Goal: Communication & Community: Answer question/provide support

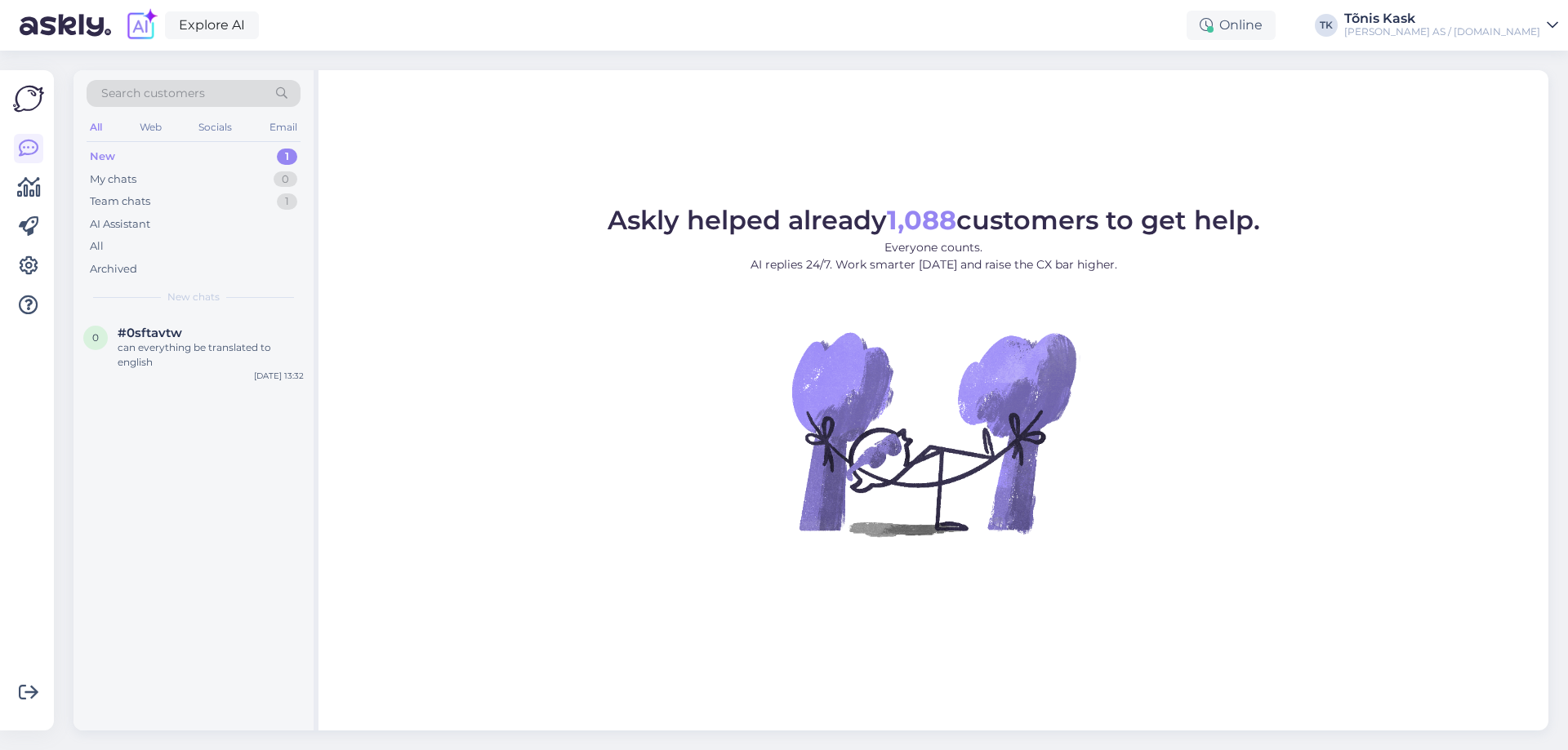
click at [114, 155] on div "New" at bounding box center [102, 156] width 25 height 16
click at [176, 331] on span "#0sftavtw" at bounding box center [150, 333] width 64 height 15
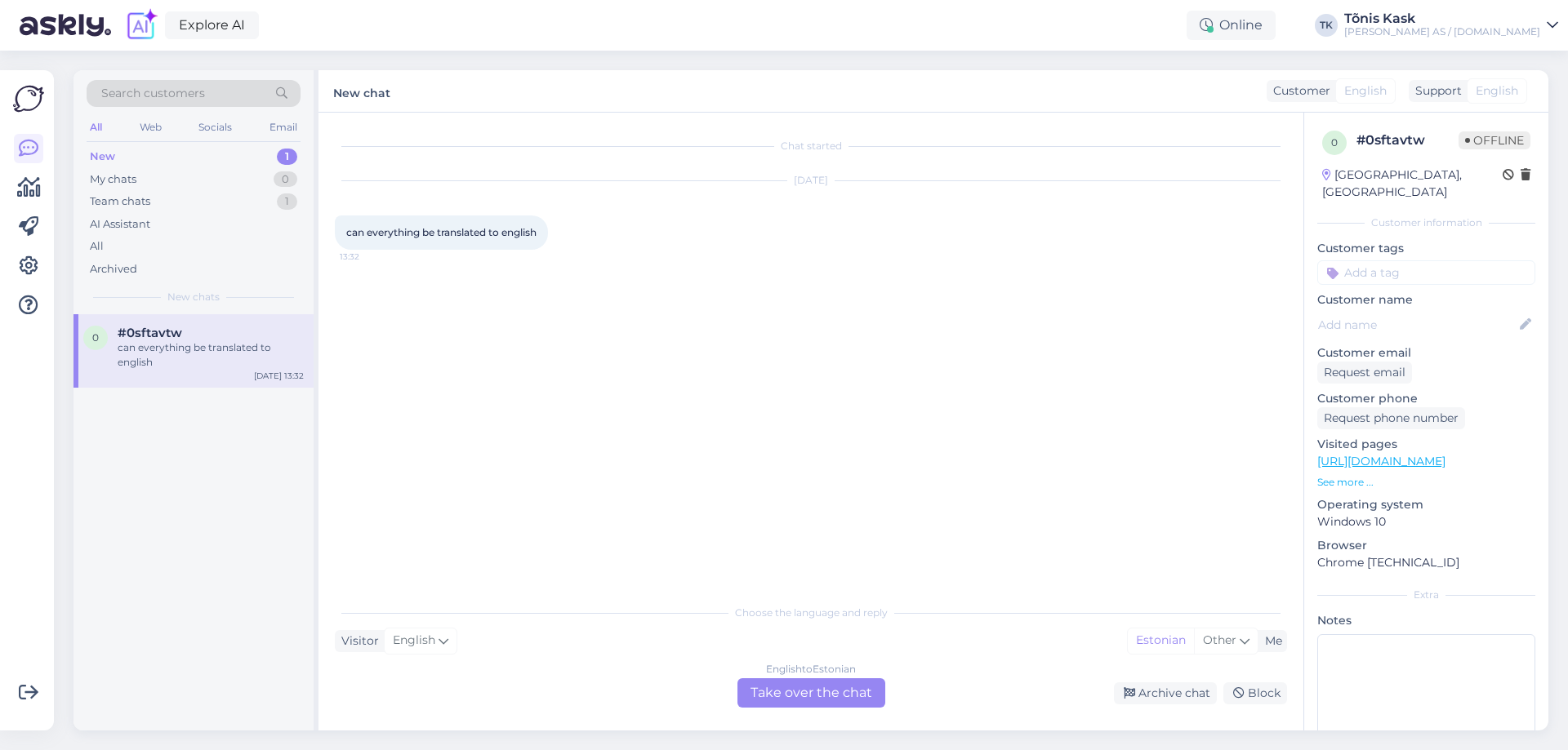
click at [826, 699] on div "English to Estonian Take over the chat" at bounding box center [811, 692] width 148 height 29
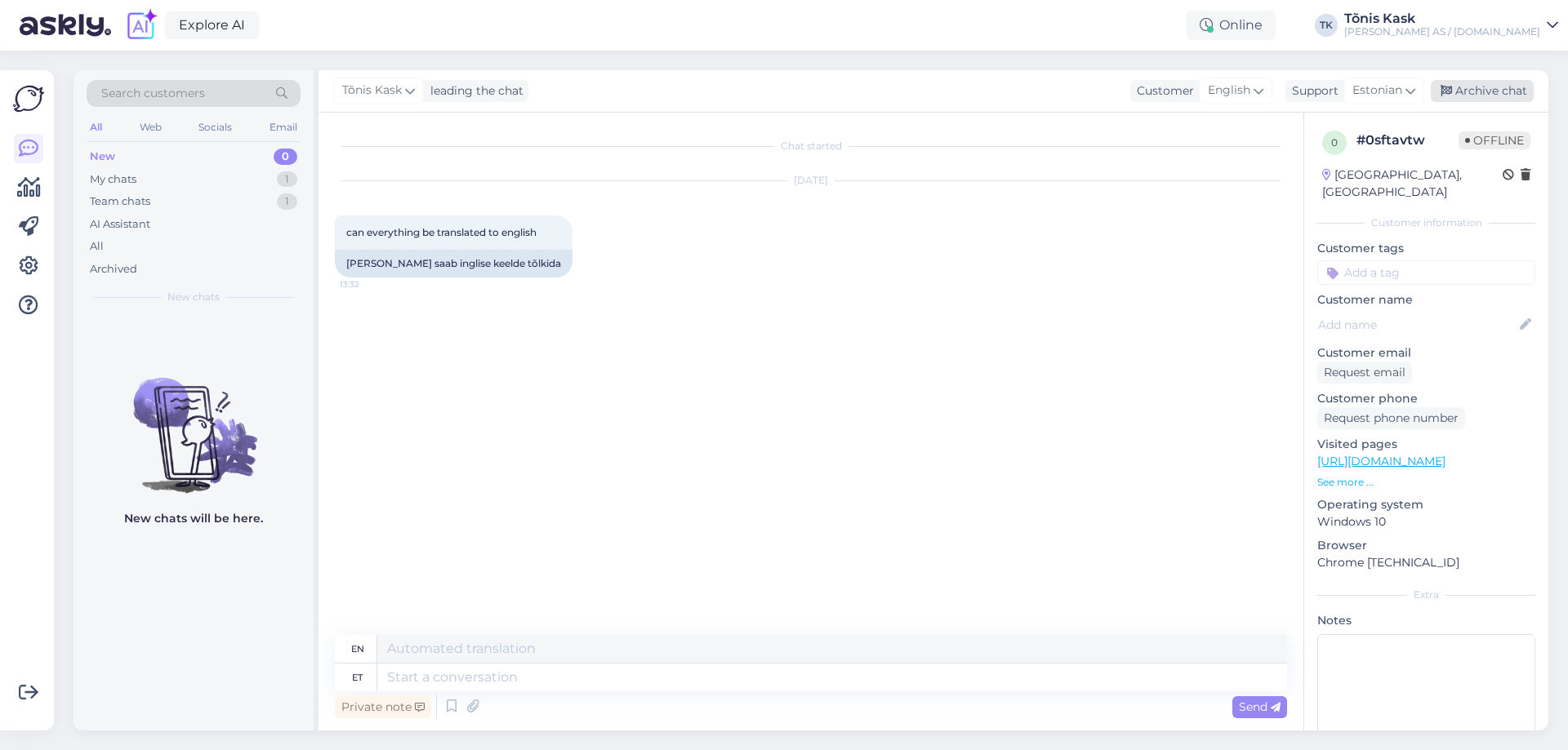
click at [1478, 88] on div "Archive chat" at bounding box center [1482, 91] width 103 height 22
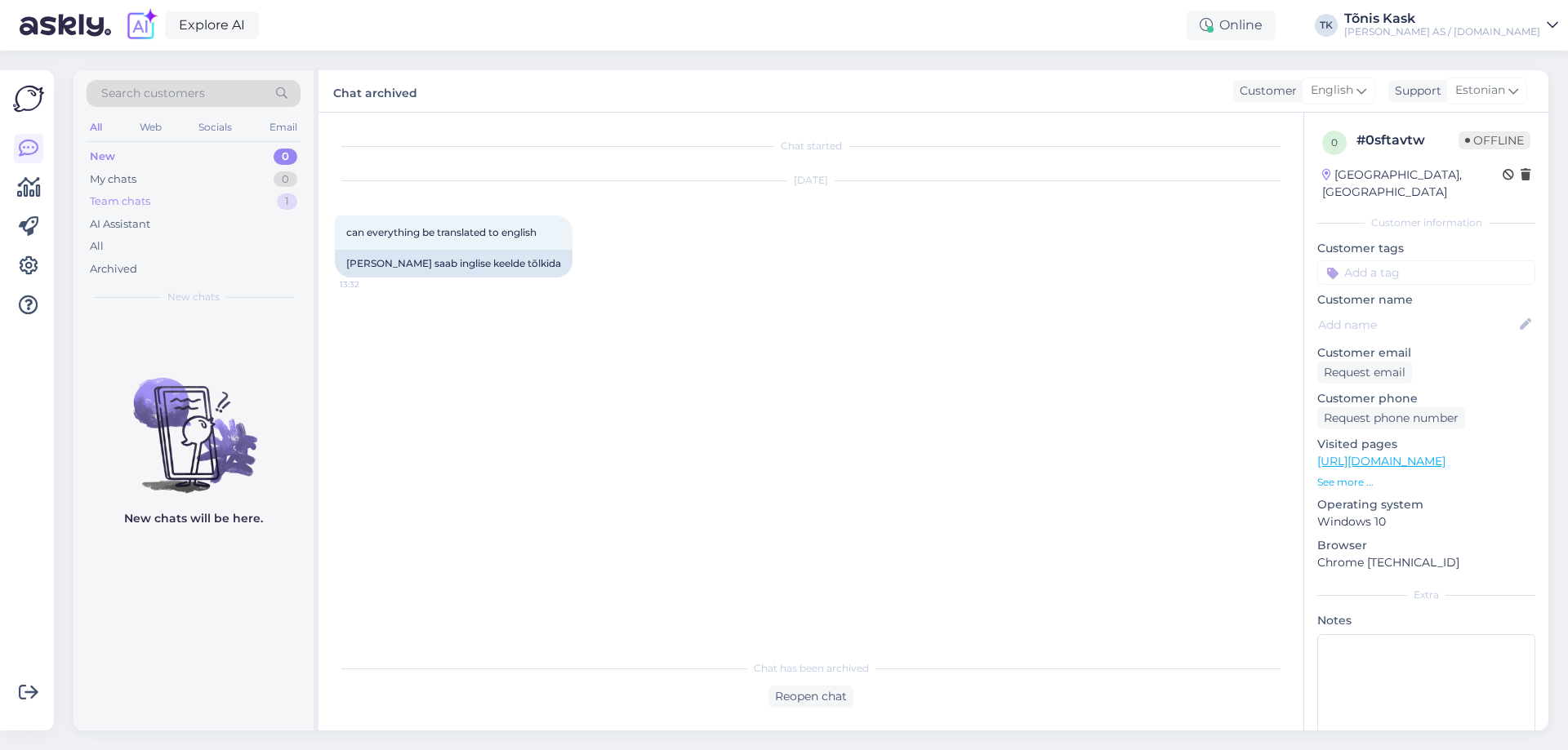
click at [104, 208] on div "Team chats" at bounding box center [120, 201] width 60 height 16
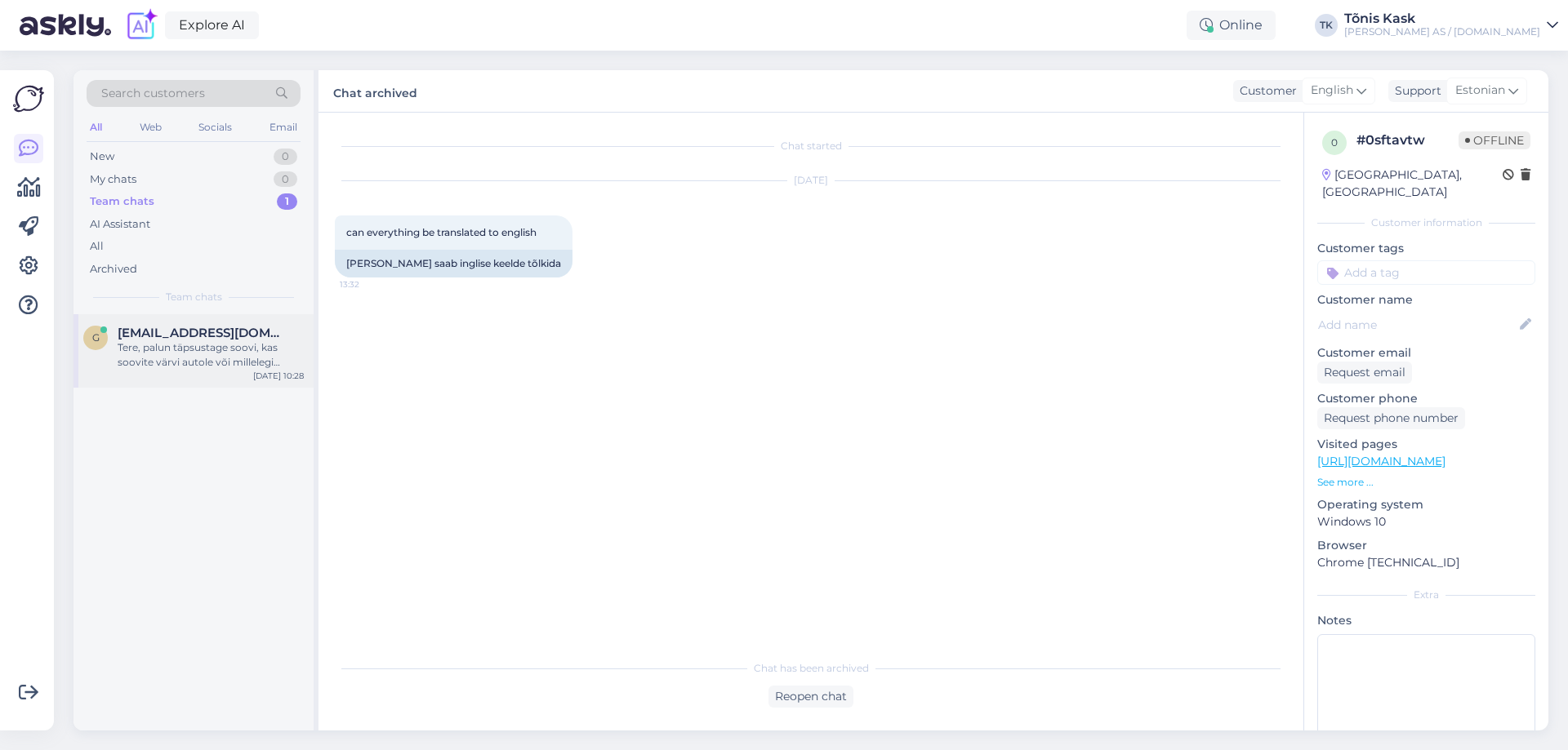
click at [222, 351] on div "Tere, palun täpsustage soovi, kas soovite värvi autole või millelegi muule? Vär…" at bounding box center [211, 355] width 186 height 29
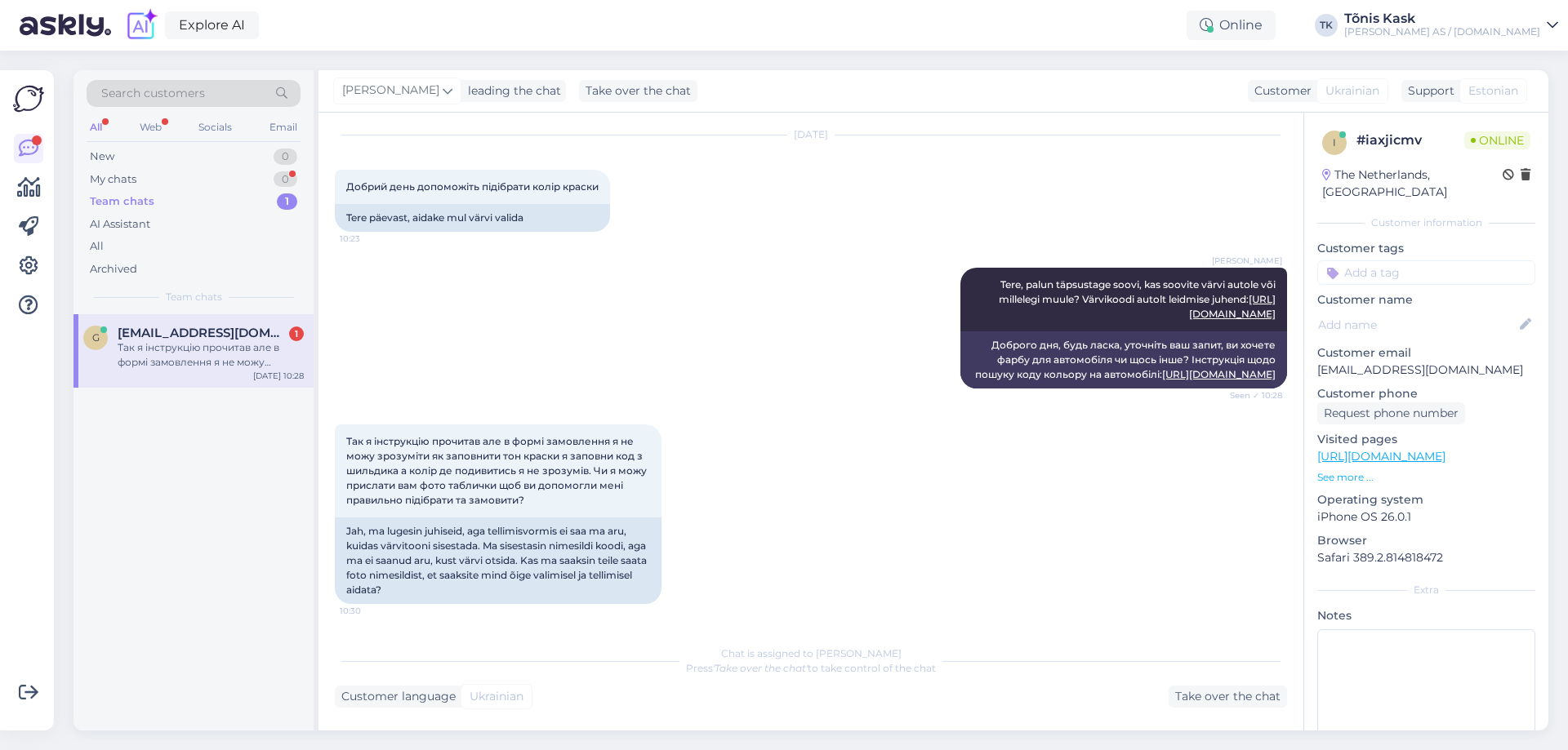
scroll to position [90, 0]
click at [119, 180] on div "My chats" at bounding box center [112, 179] width 46 height 16
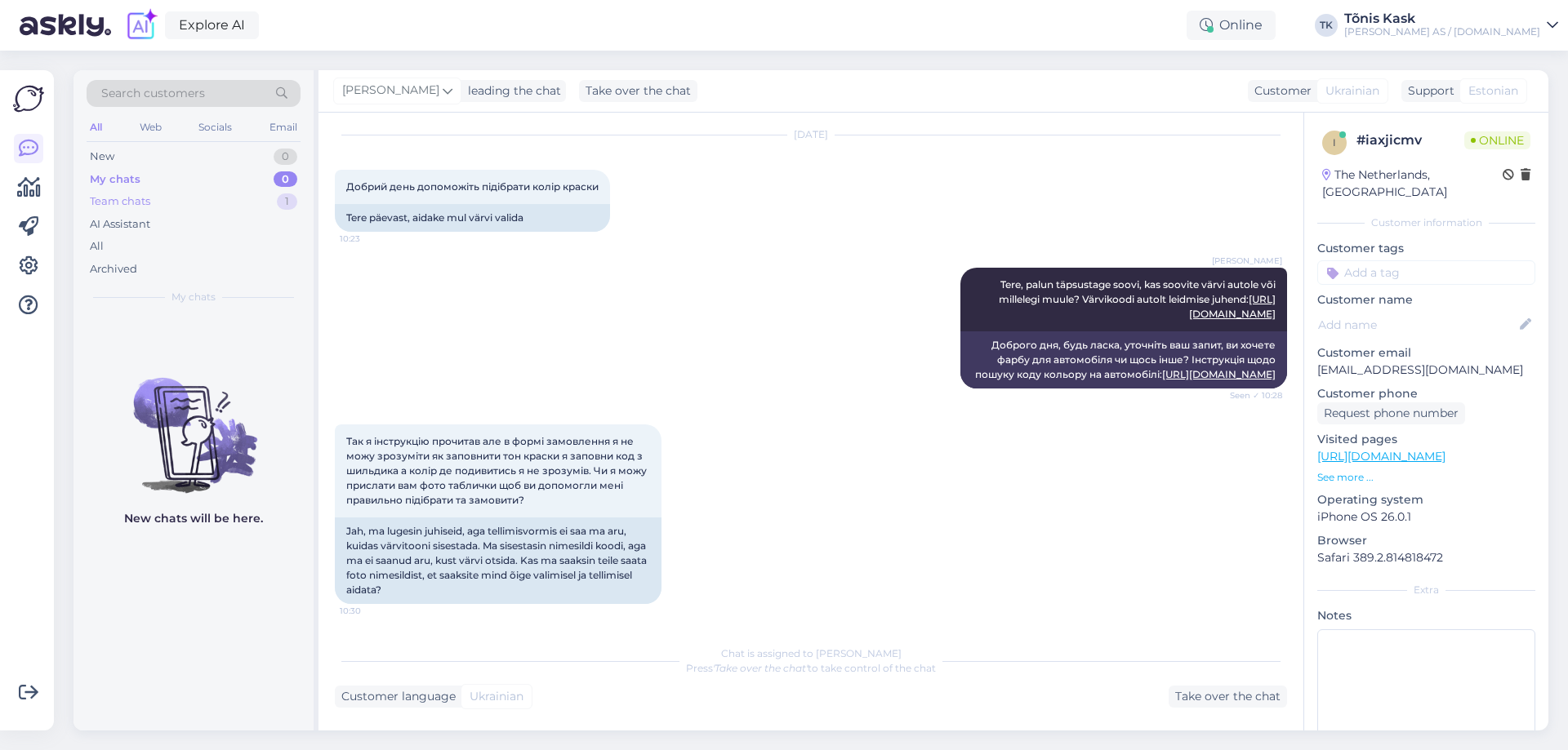
click at [139, 203] on div "Team chats" at bounding box center [120, 201] width 60 height 16
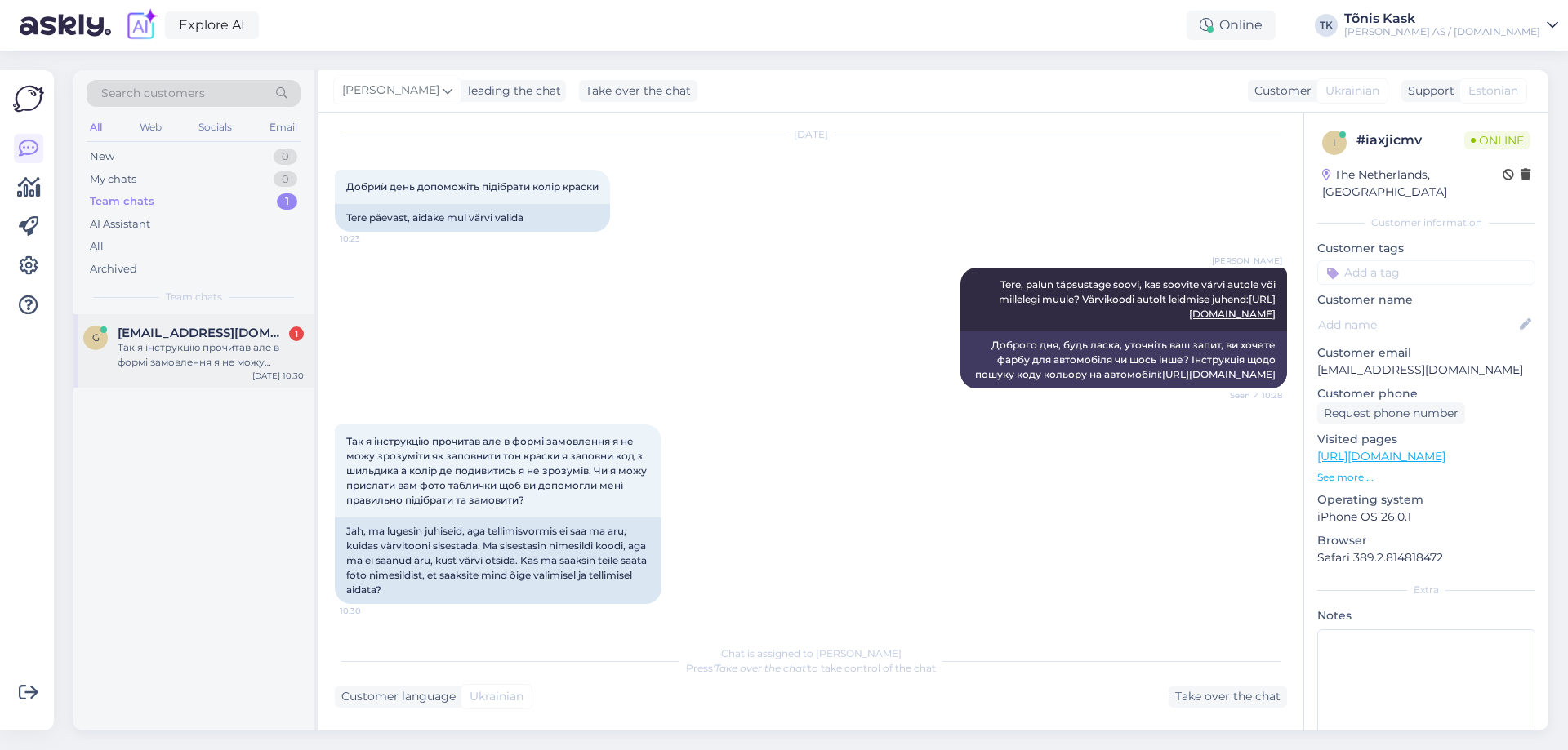
click at [169, 347] on div "Так я інструкцію прочитав але в формі замовлення я не можу зрозуміти як заповни…" at bounding box center [211, 355] width 186 height 29
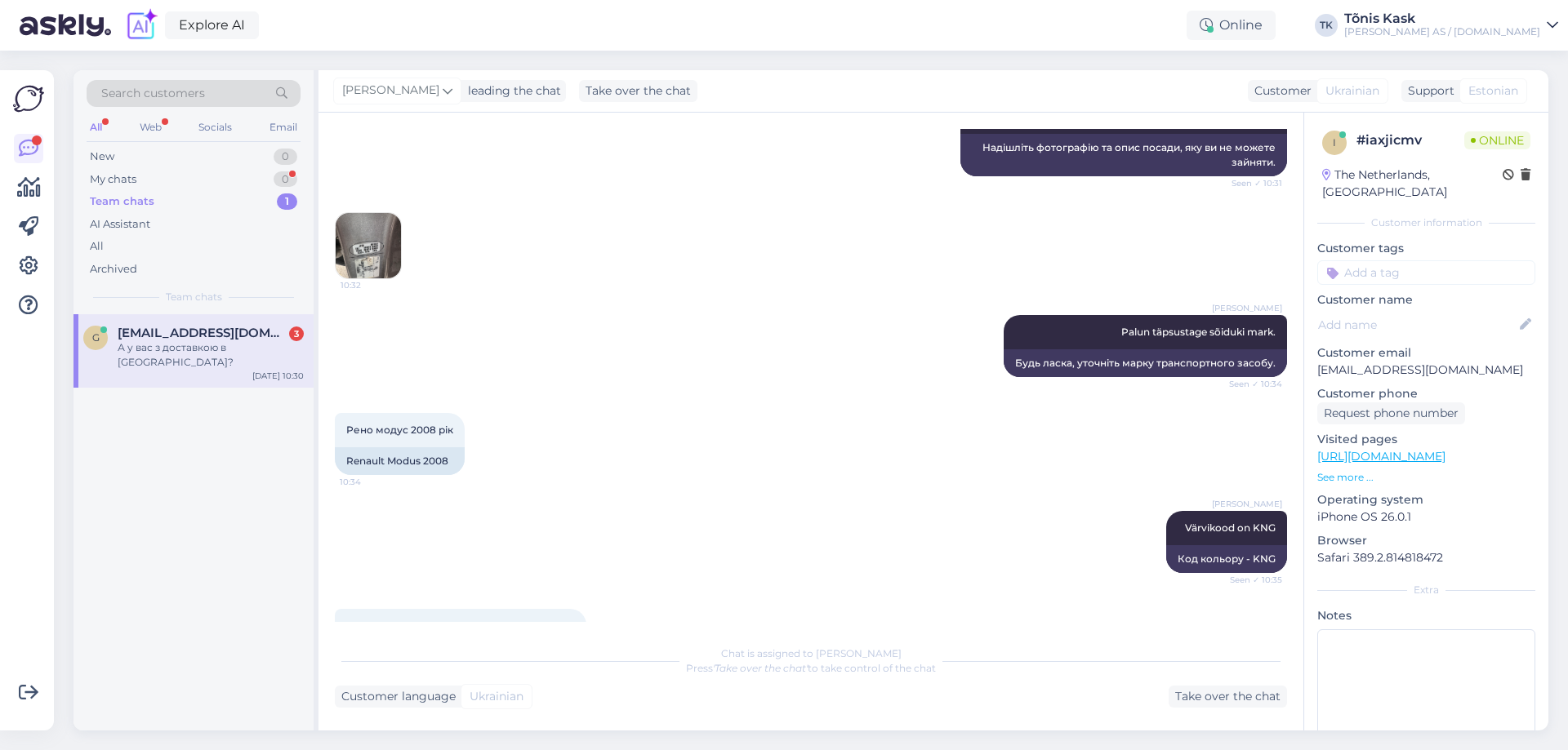
scroll to position [615, 0]
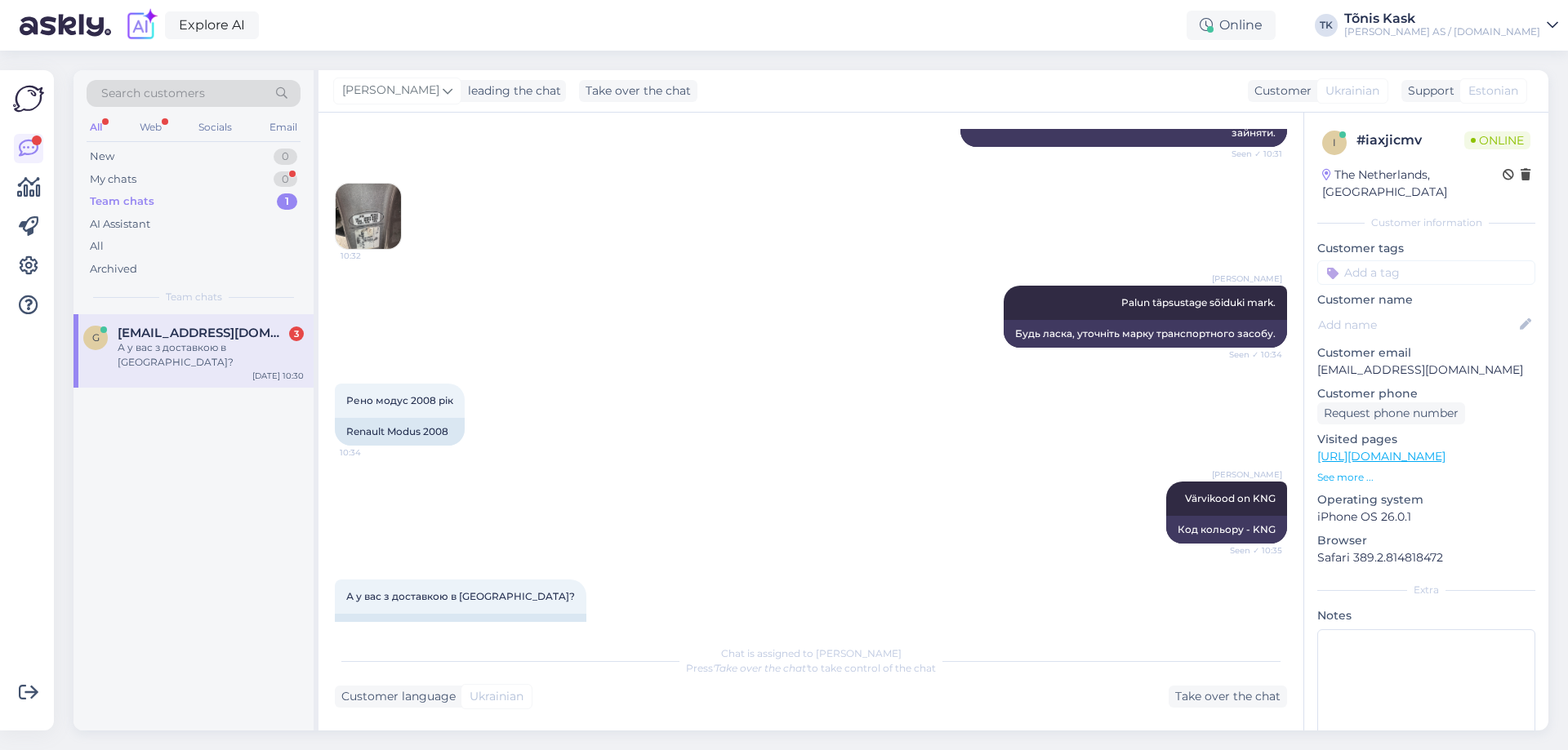
click at [371, 249] on img at bounding box center [368, 216] width 65 height 65
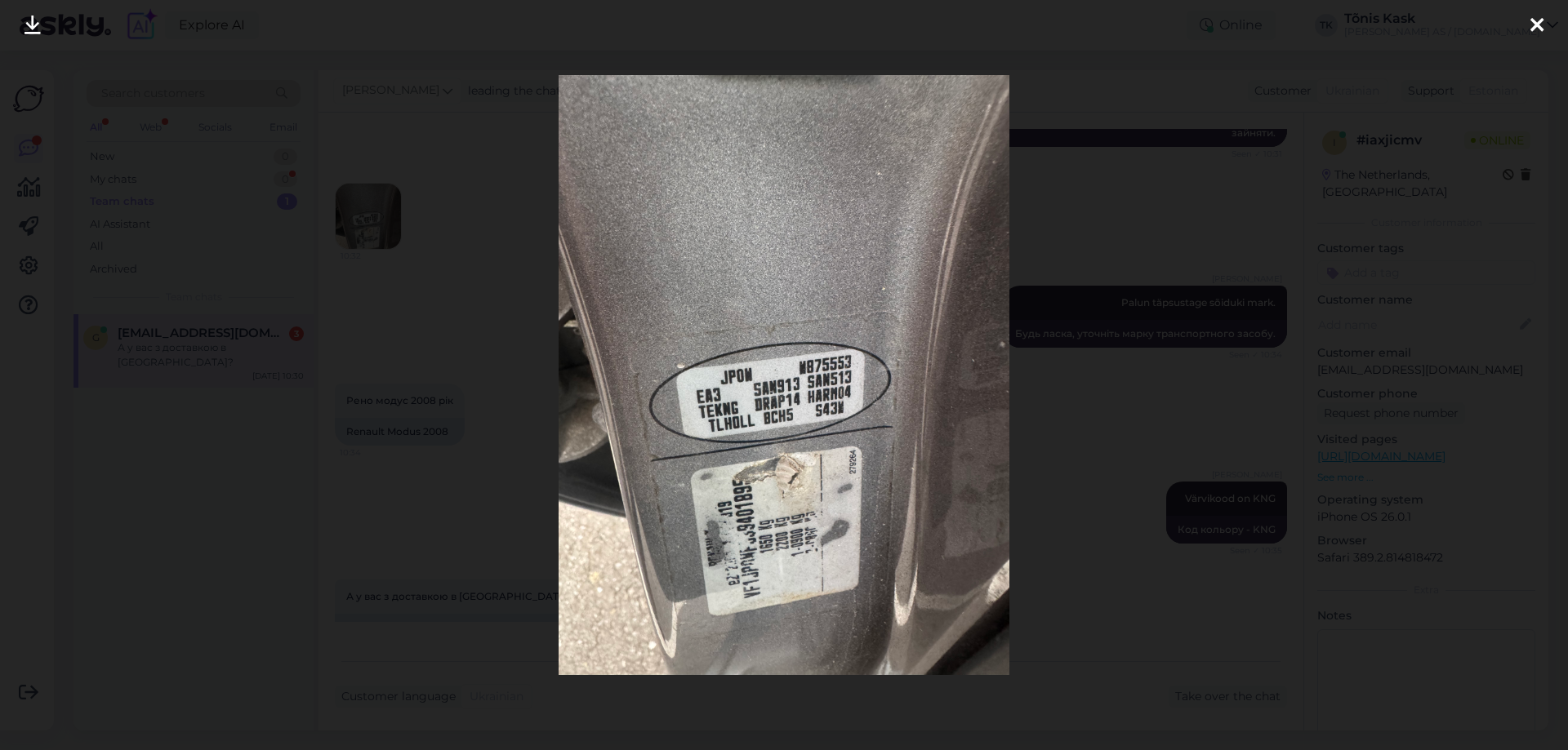
click at [1540, 15] on icon at bounding box center [1537, 25] width 13 height 21
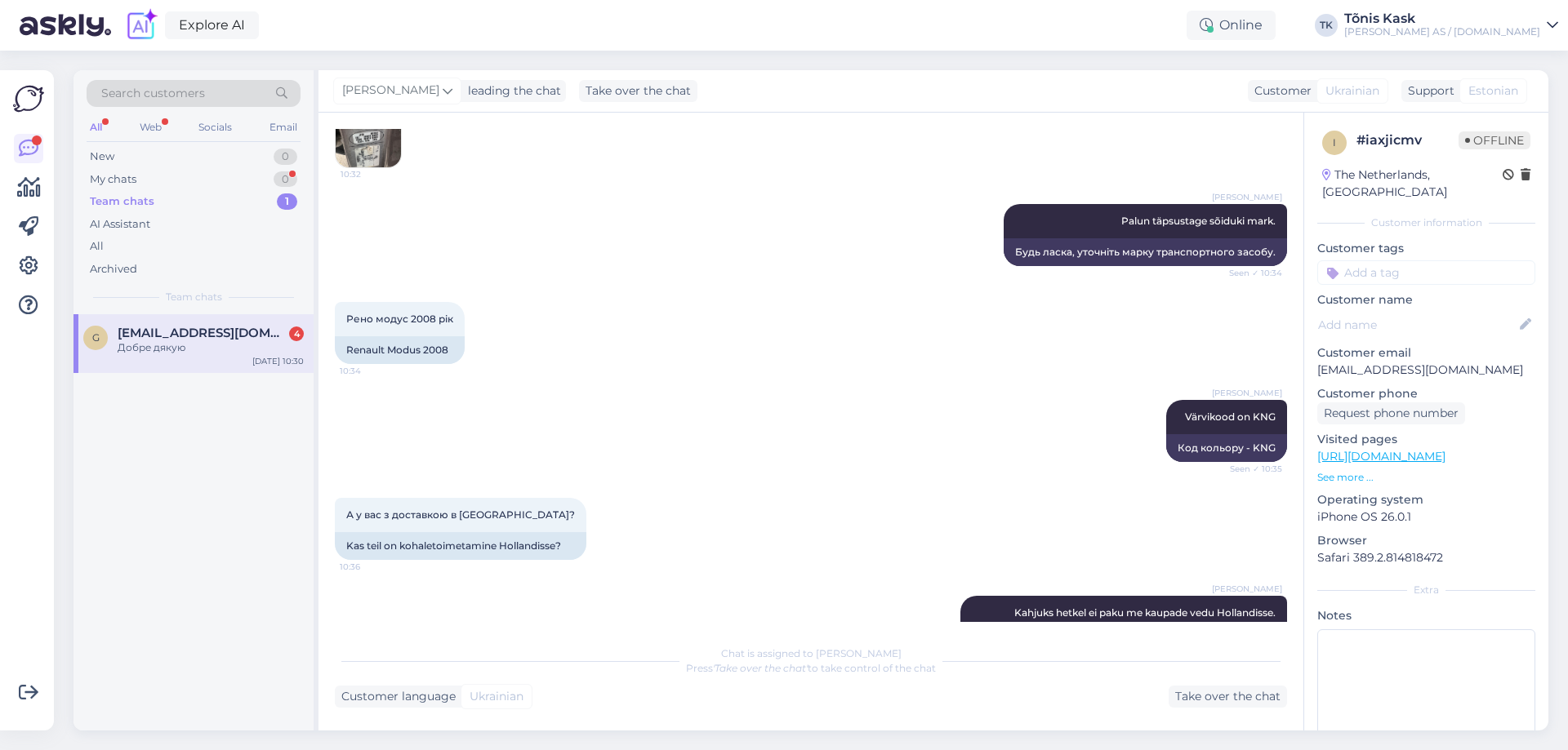
scroll to position [908, 0]
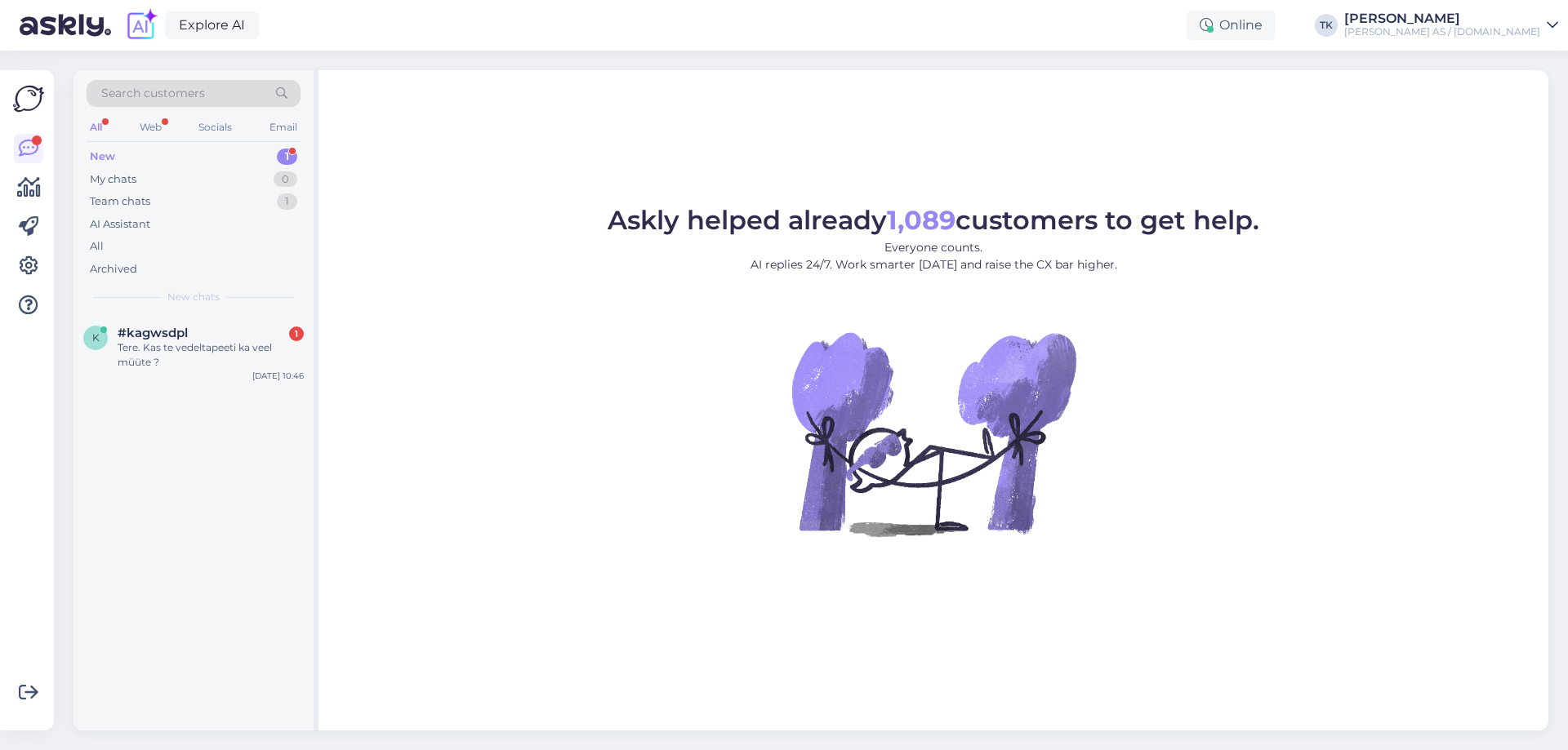
click at [145, 149] on div "New 1" at bounding box center [194, 157] width 214 height 23
click at [170, 352] on div "Tere. Kas te vedeltapeeti ka veel müüte ?" at bounding box center [211, 355] width 186 height 29
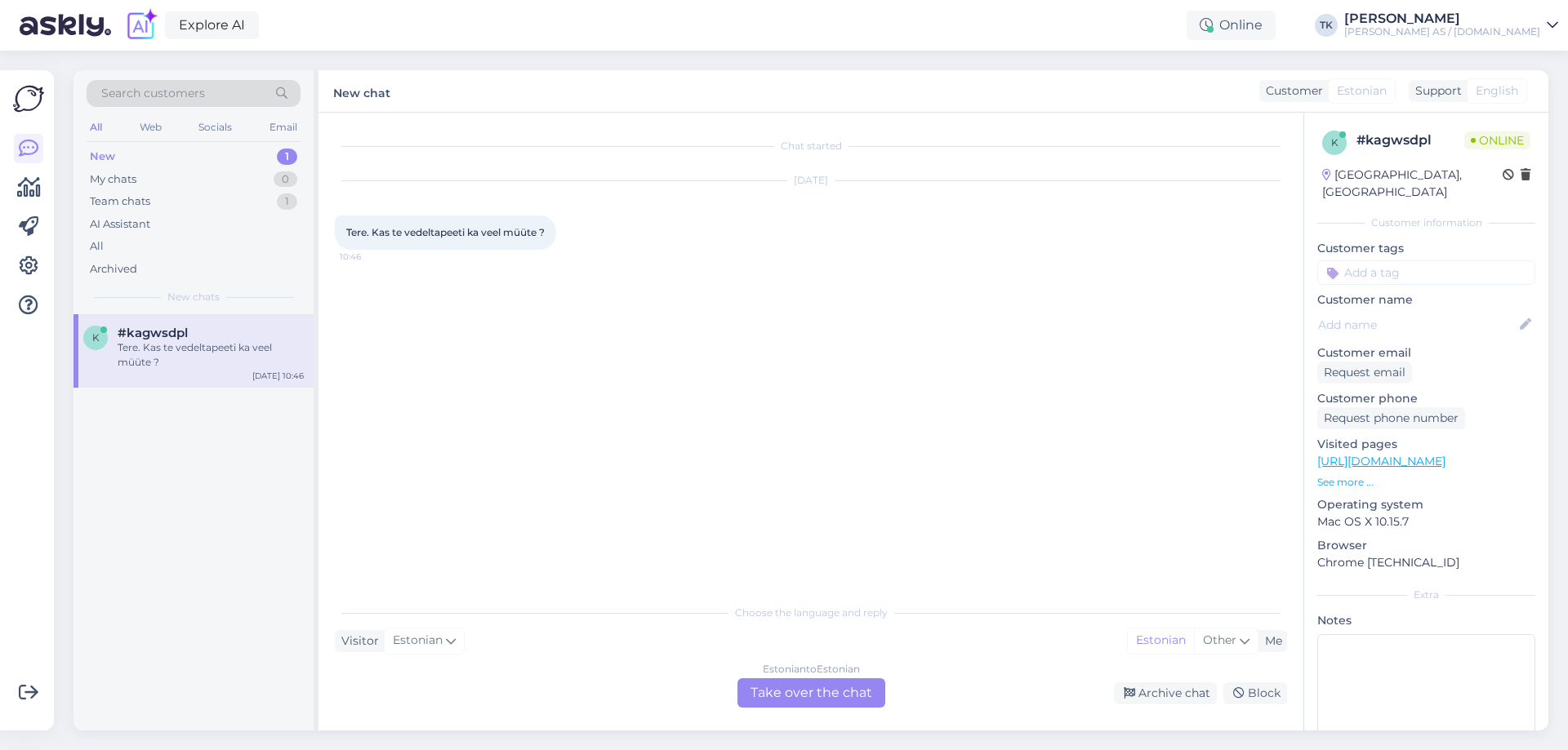
click at [795, 699] on div "Estonian to Estonian Take over the chat" at bounding box center [811, 692] width 148 height 29
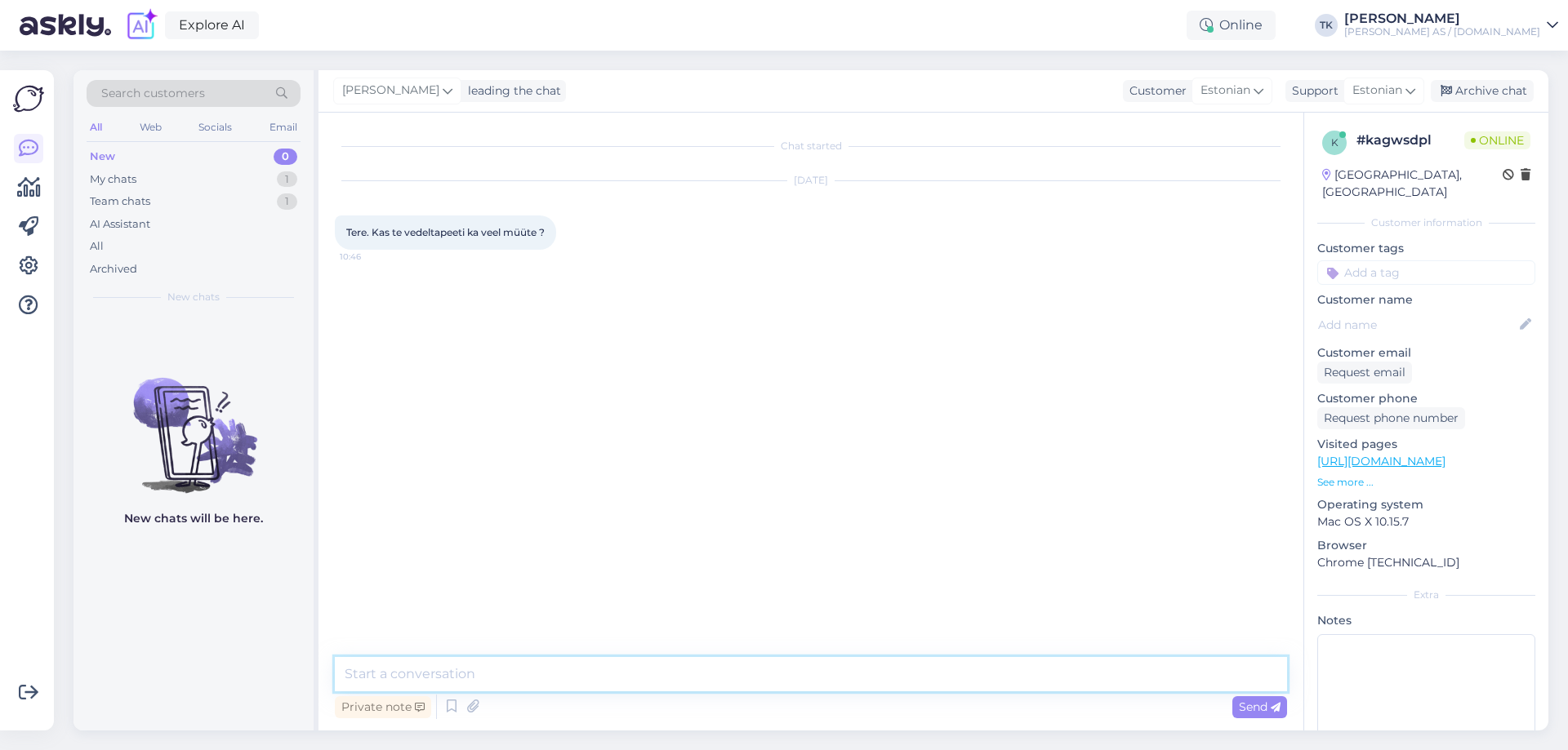
click at [359, 666] on textarea at bounding box center [811, 674] width 953 height 34
type textarea "Tere"
click at [469, 674] on textarea "Jah meil olemas ka laos erinevad tapeedid väga hea hinnaga" at bounding box center [811, 674] width 953 height 34
click at [750, 675] on textarea "Jah meil olemas laos erinevad tapeedid väga hea hinnaga" at bounding box center [811, 674] width 953 height 34
type textarea "Jah meil olemas laos erinevad tapeedid hea hinnaga aga saab ka tellida, kui lao…"
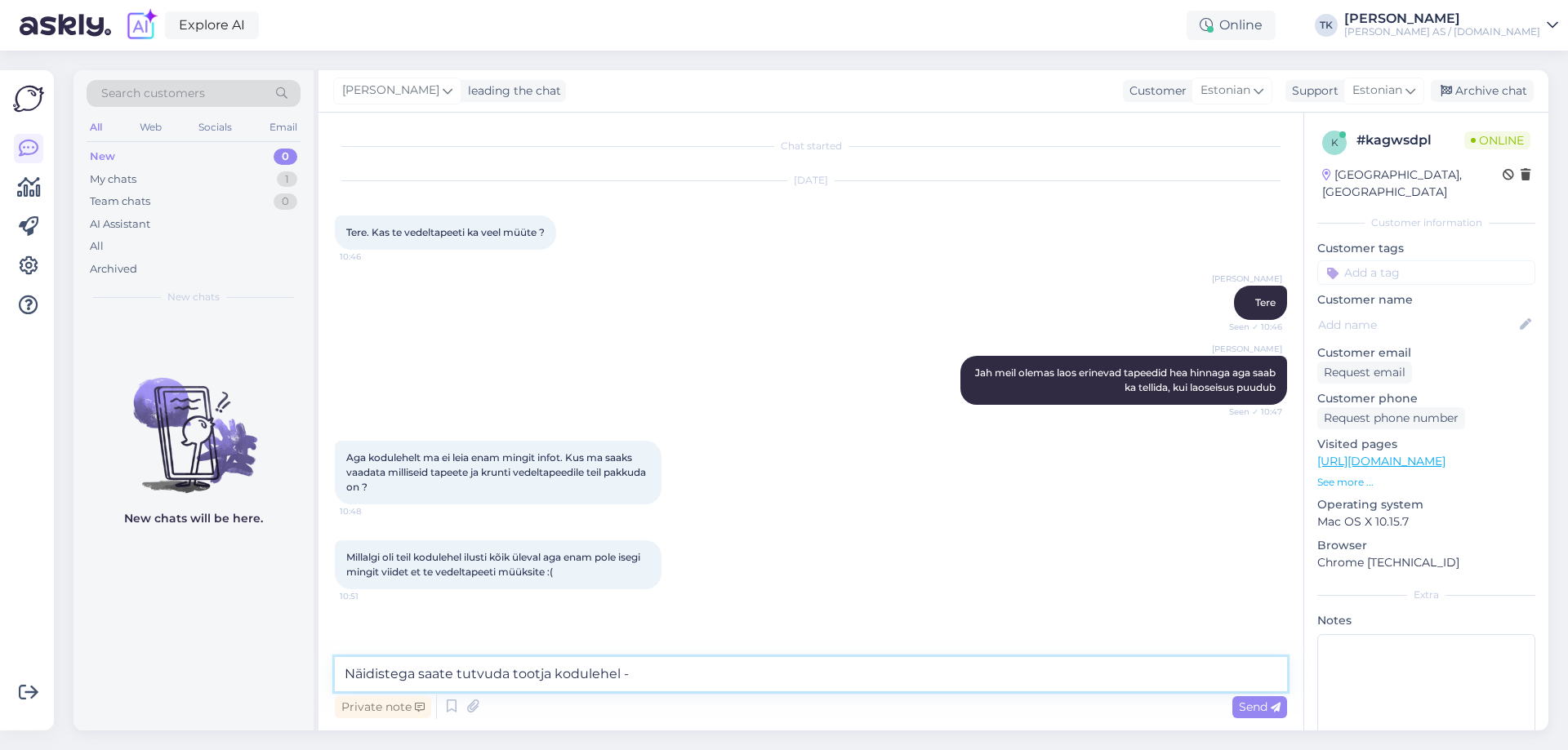
paste textarea "https://poldecor.com/"
type textarea "Näidistega saate tutvuda tootja kodulehel - https://poldecor.com/"
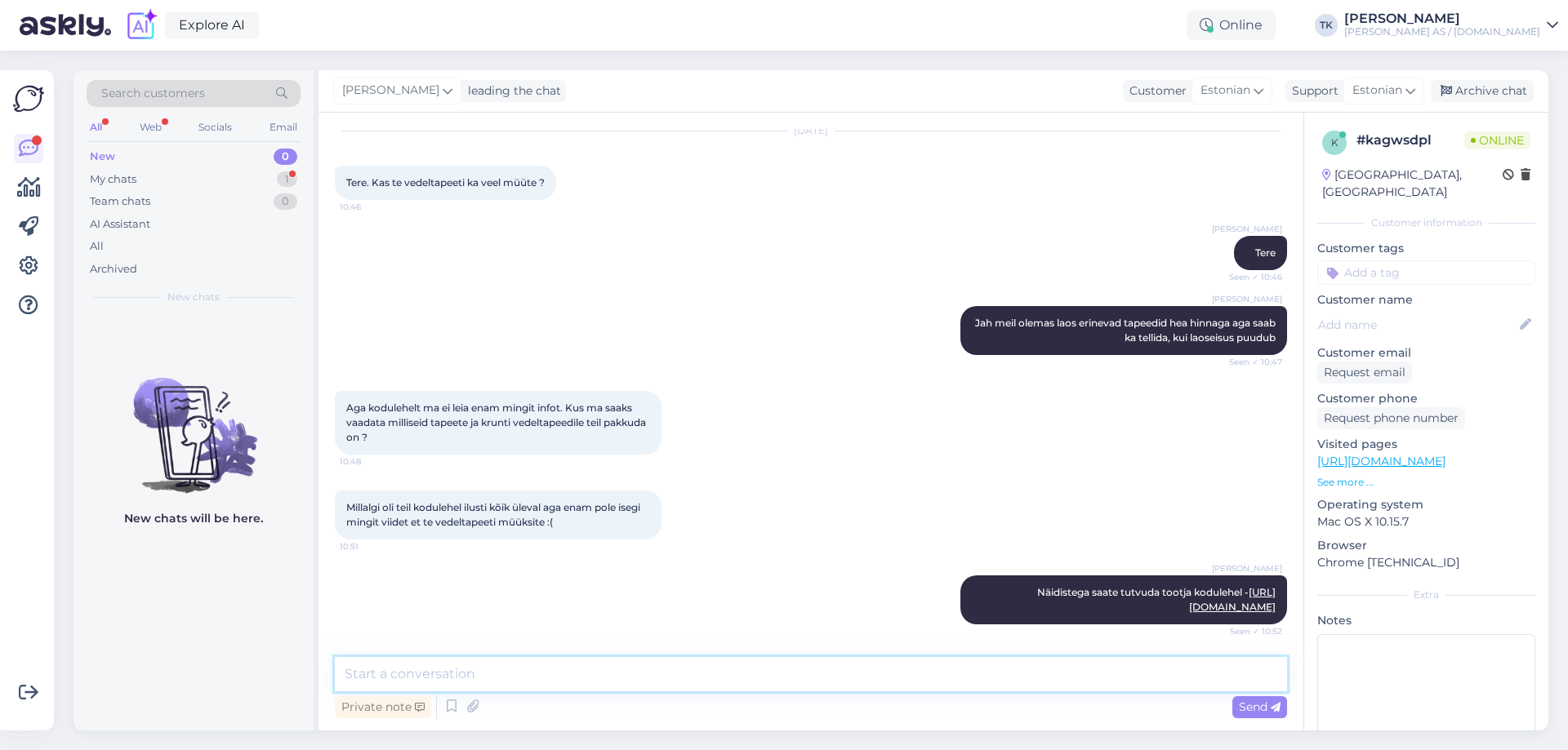
scroll to position [135, 0]
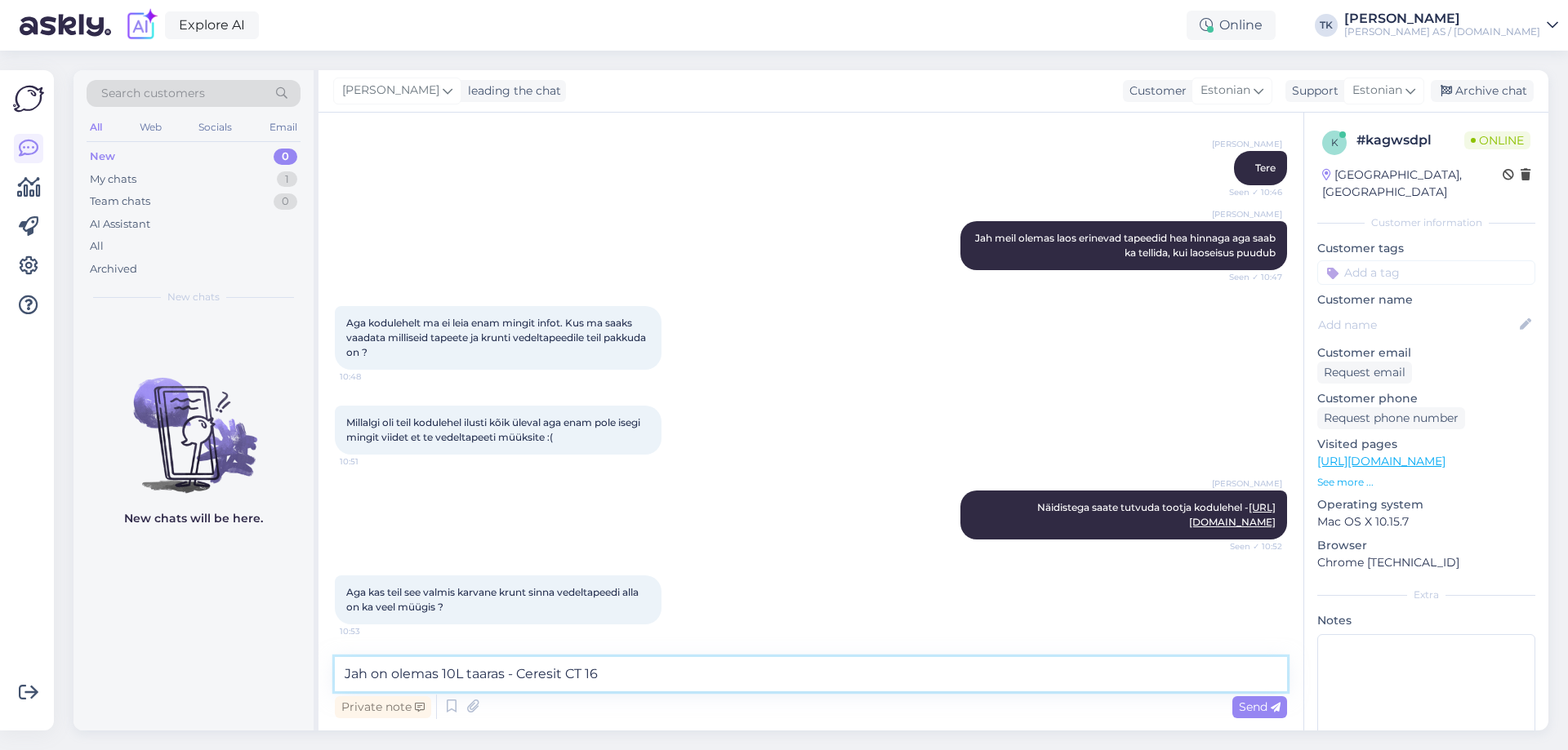
type textarea "Jah on olemas 10L taaras - Ceresit CT16"
click at [685, 663] on textarea "Jah on olemas 10L taaras - Ceresit CT16" at bounding box center [811, 674] width 953 height 34
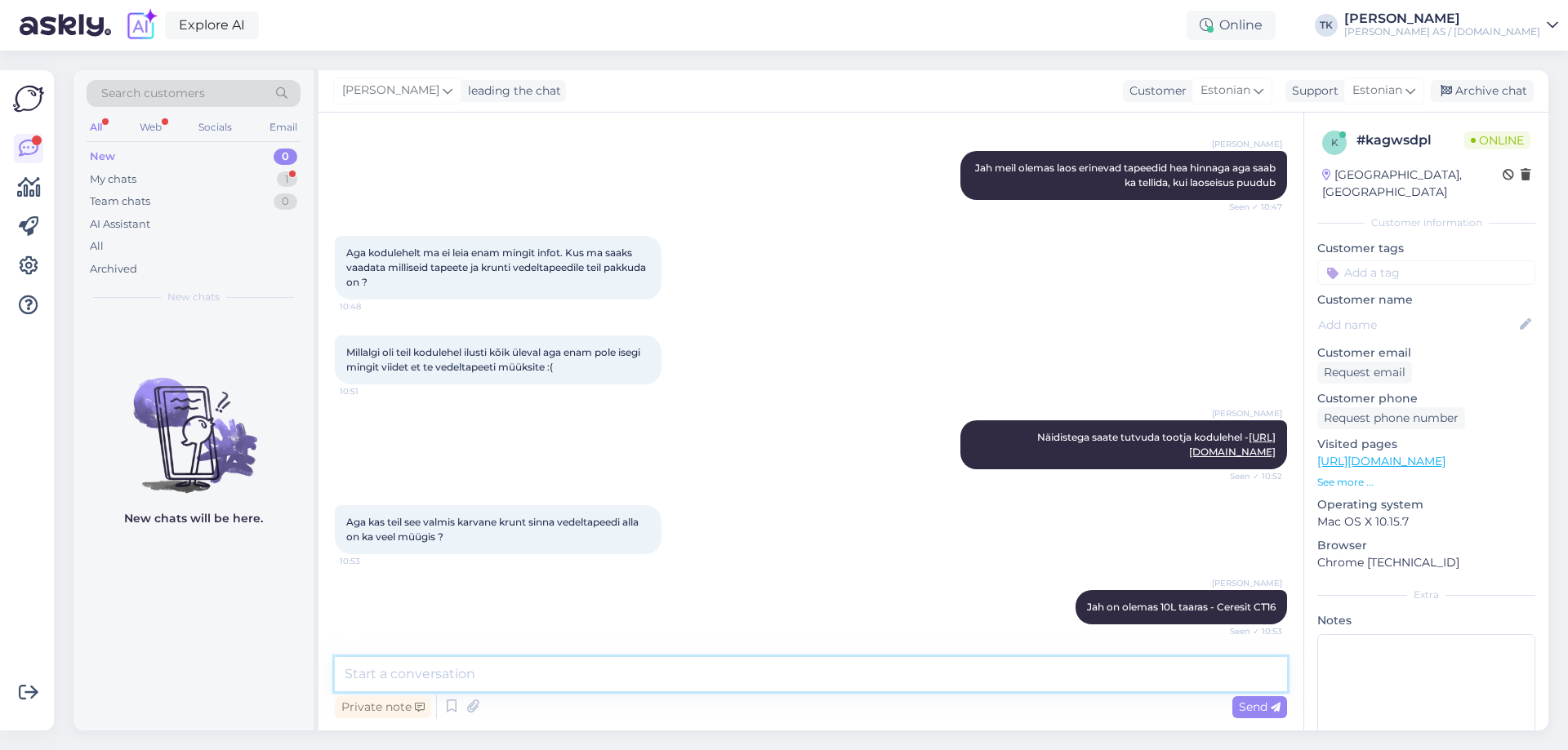
scroll to position [360, 0]
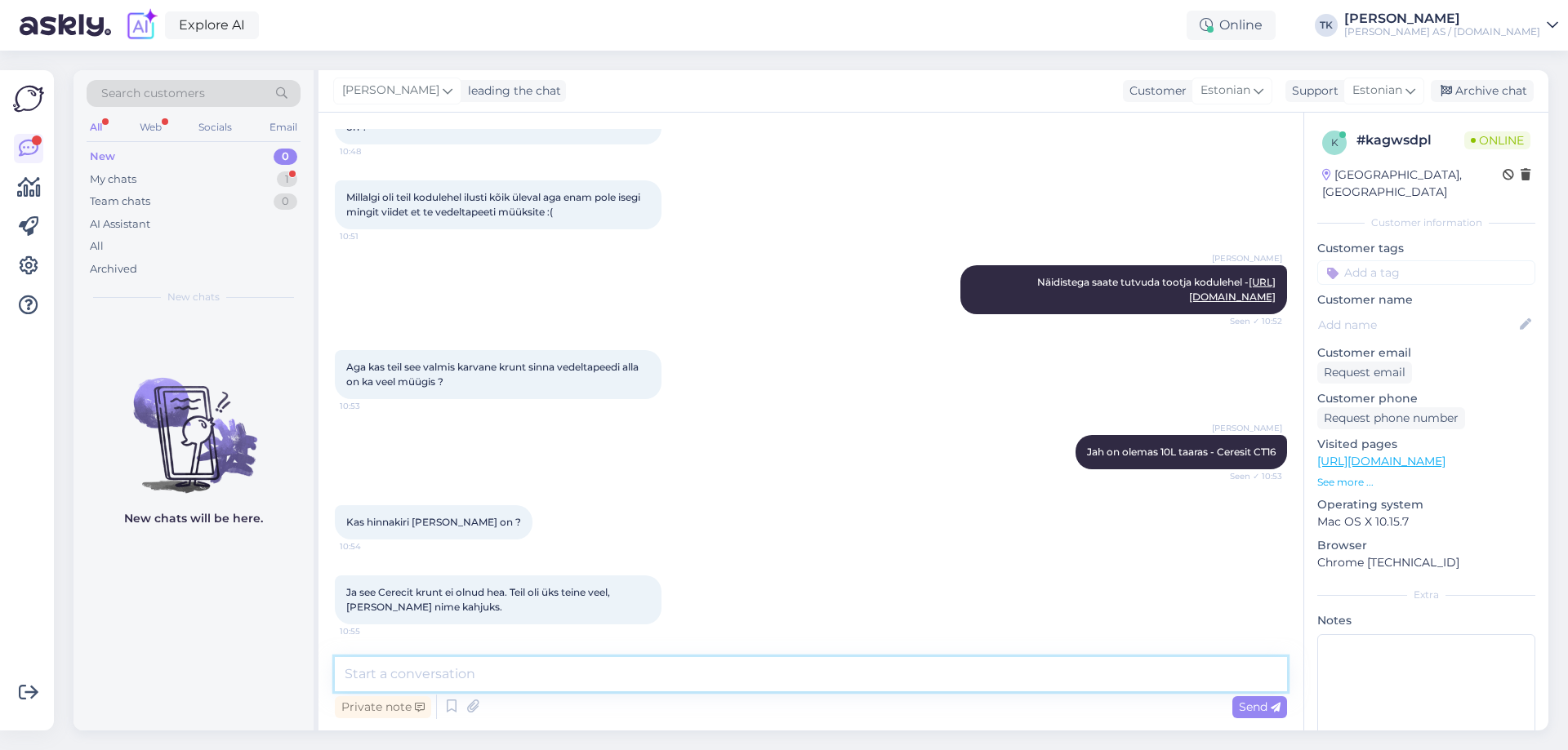
click at [352, 675] on textarea at bounding box center [811, 674] width 953 height 34
type textarea "Miks Ceresit ei sobinud? Varem oli meil ka SPS krunt aga kahjuk see tootja lõpe…"
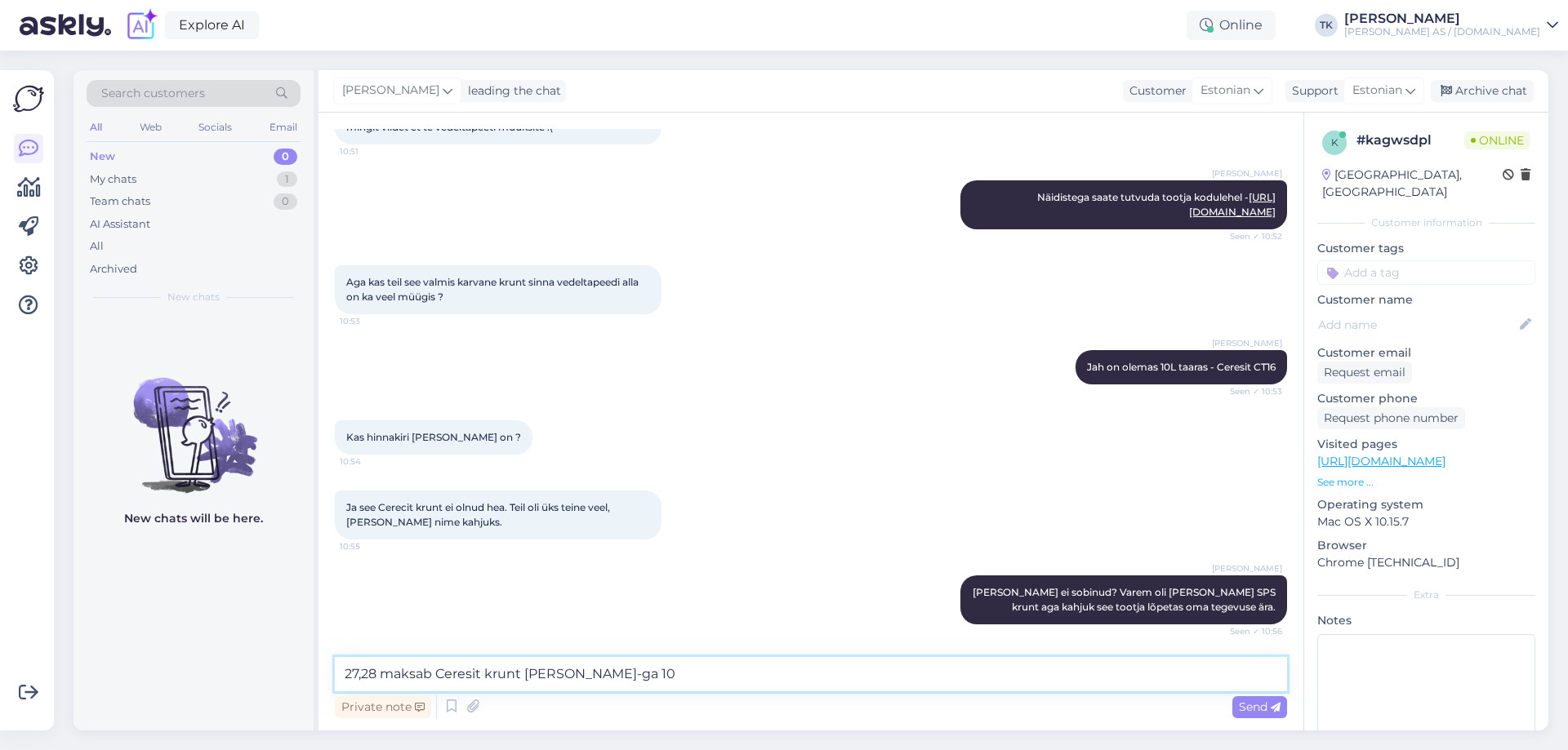
type textarea "27,28 maksab Ceresit krunt koos km-ga 10L"
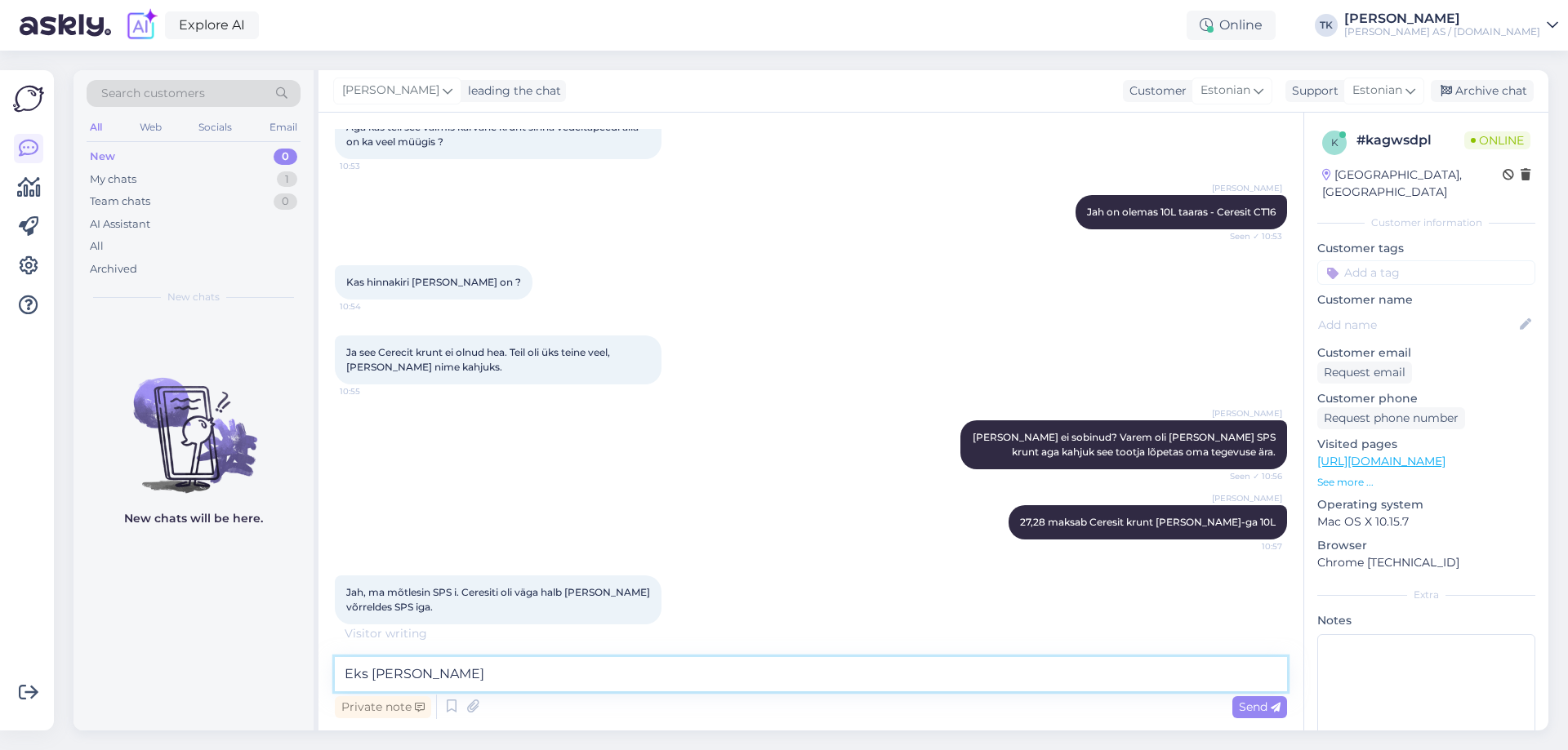
scroll to position [670, 0]
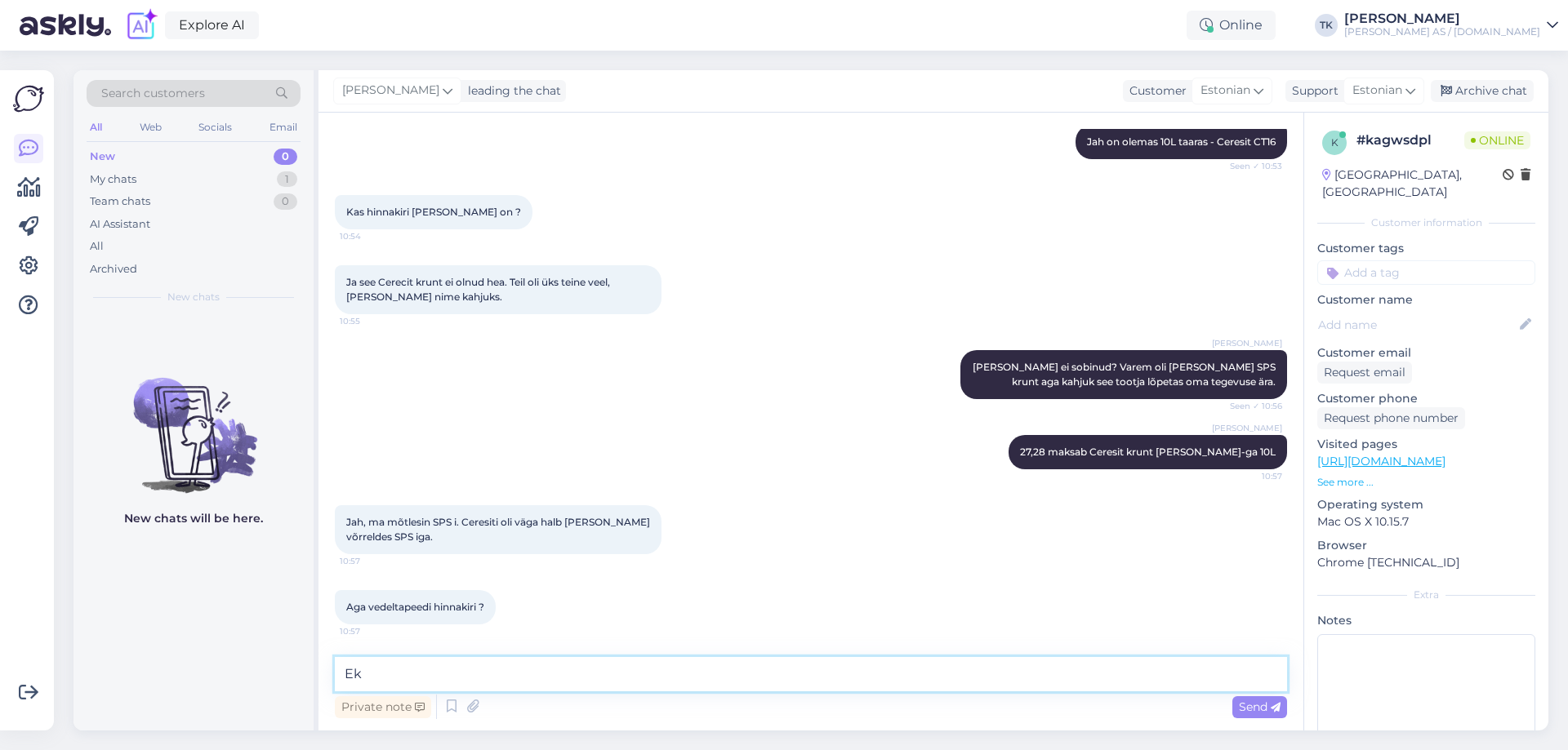
type textarea "E"
type textarea "Ei ole eraldi hinnakirja meil - vcalige välja millist soovite ja saame ütelda h…"
